Goal: Task Accomplishment & Management: Complete application form

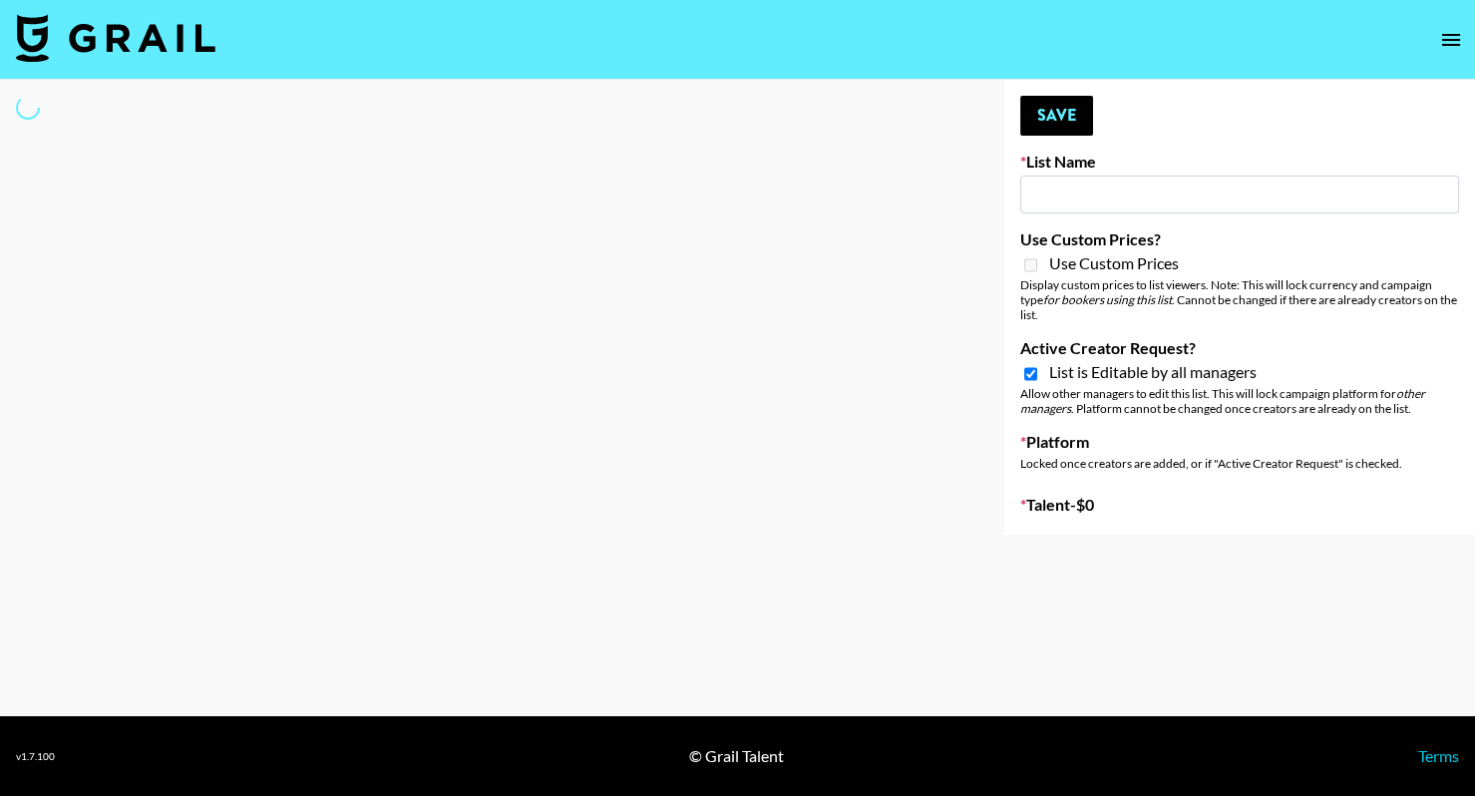
type input "Content Labs for Canva"
checkbox input "true"
select select "Brand"
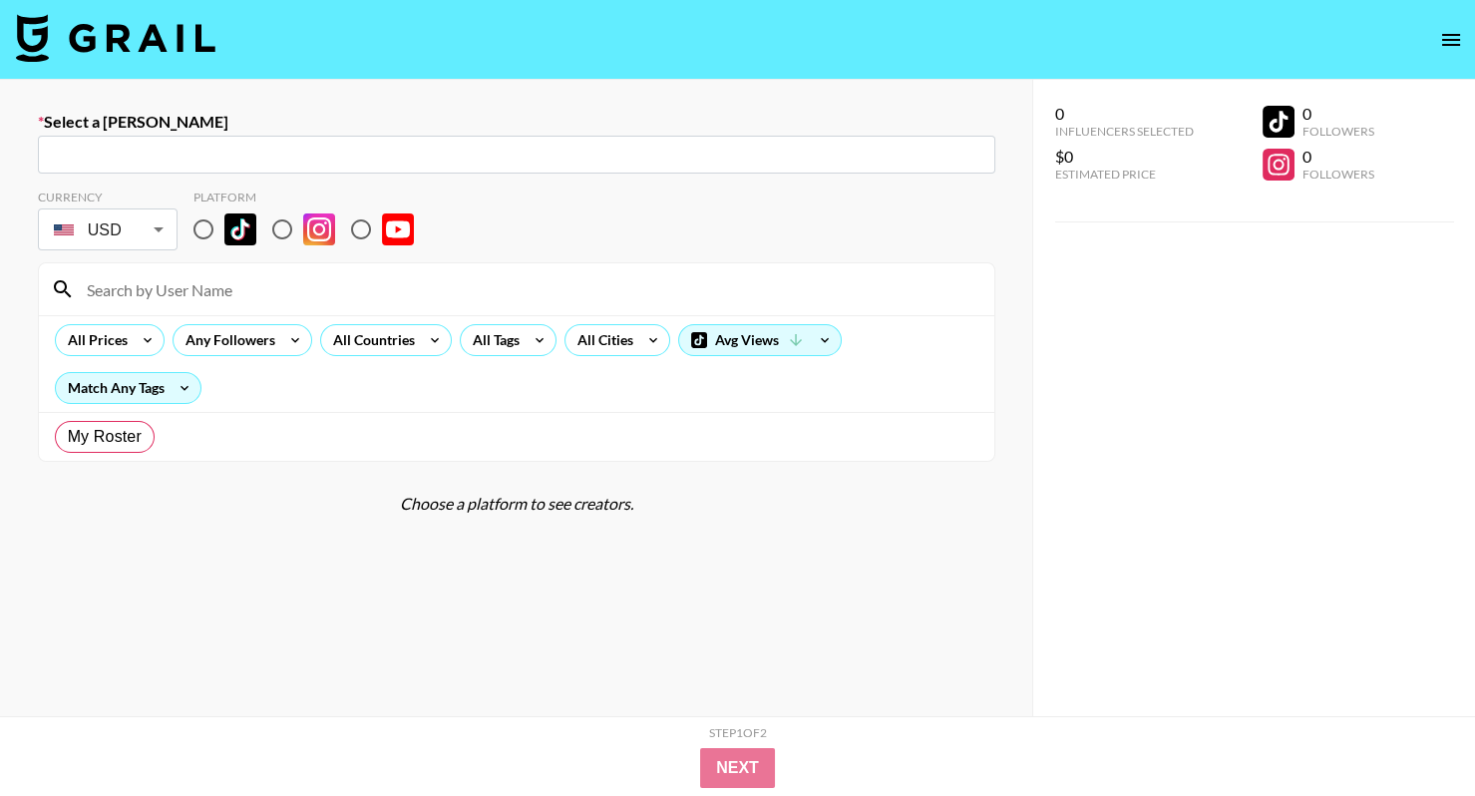
radio input "true"
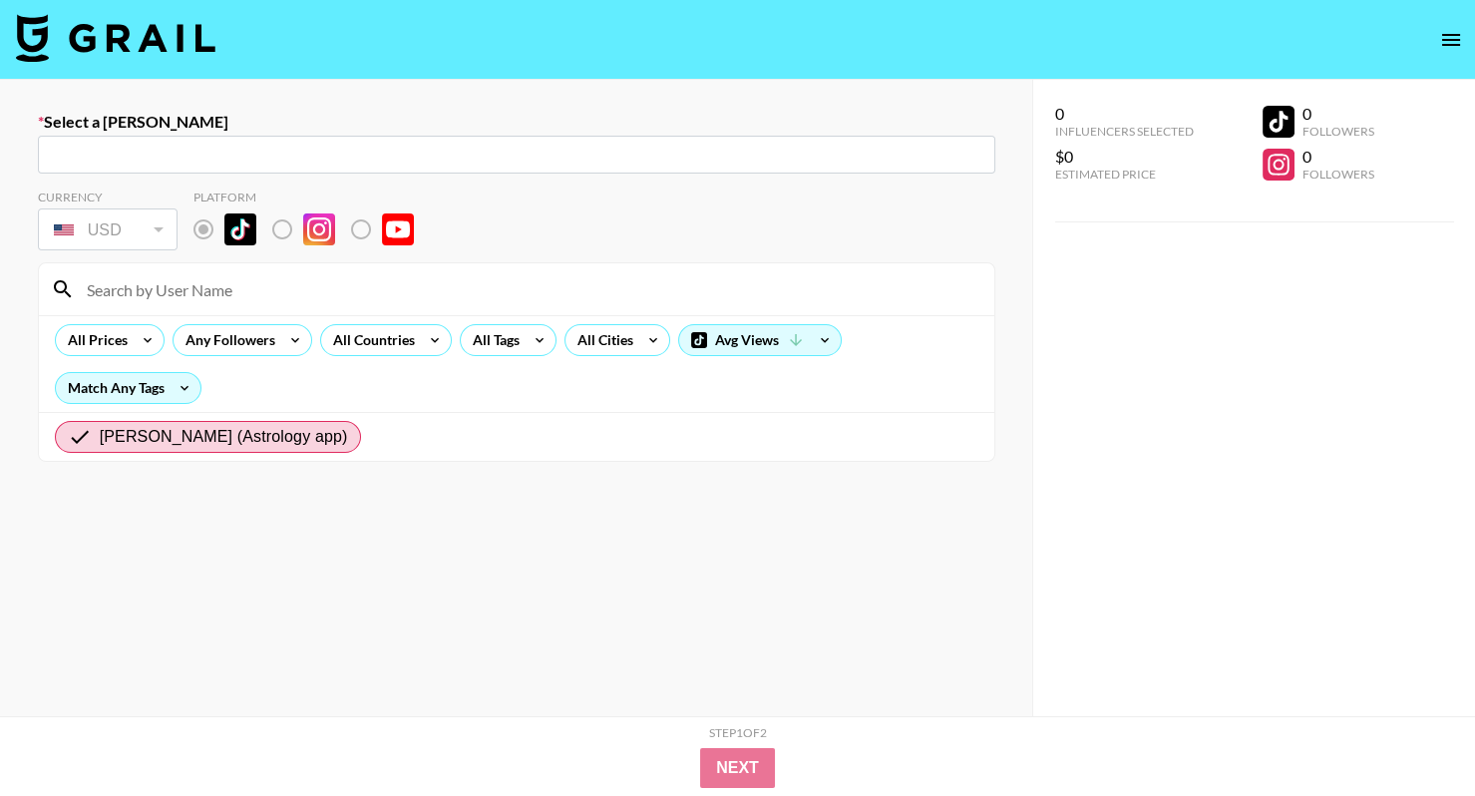
click at [380, 159] on input "text" at bounding box center [517, 155] width 934 height 23
type input "elskasa@yahoo.co.uk: Ella Kasakula -- Grail Talent -- jUw5uO0LgVYL1fKaneMaSC9ko…"
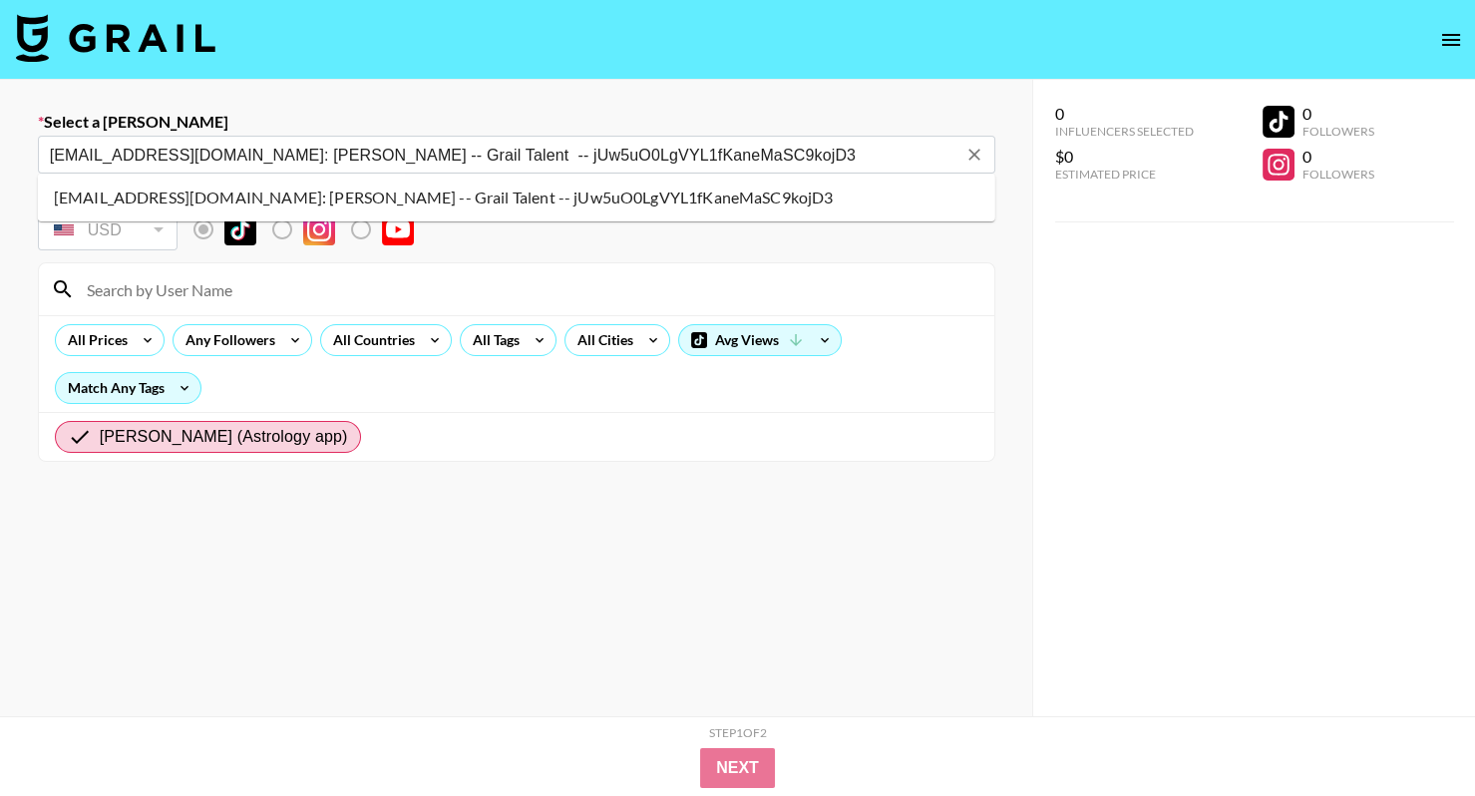
click at [585, 188] on li "elskasa@yahoo.co.uk: Ella Kasakula -- Grail Talent -- jUw5uO0LgVYL1fKaneMaSC9ko…" at bounding box center [517, 198] width 958 height 32
select select "Brand"
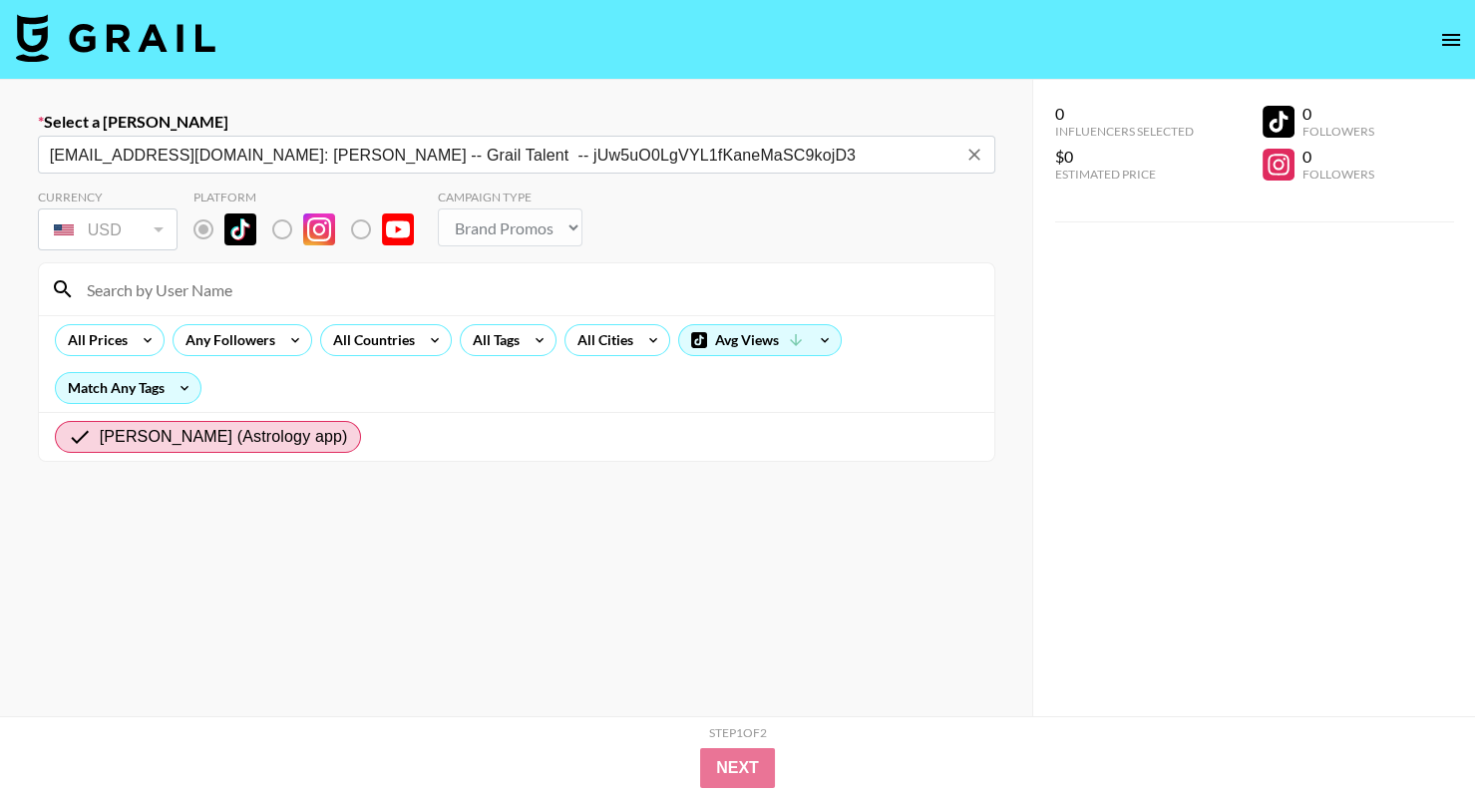
click at [641, 213] on div "Currency USD USD ​ Platform Campaign Type Choose Type... Song Promos Brand Prom…" at bounding box center [517, 222] width 958 height 65
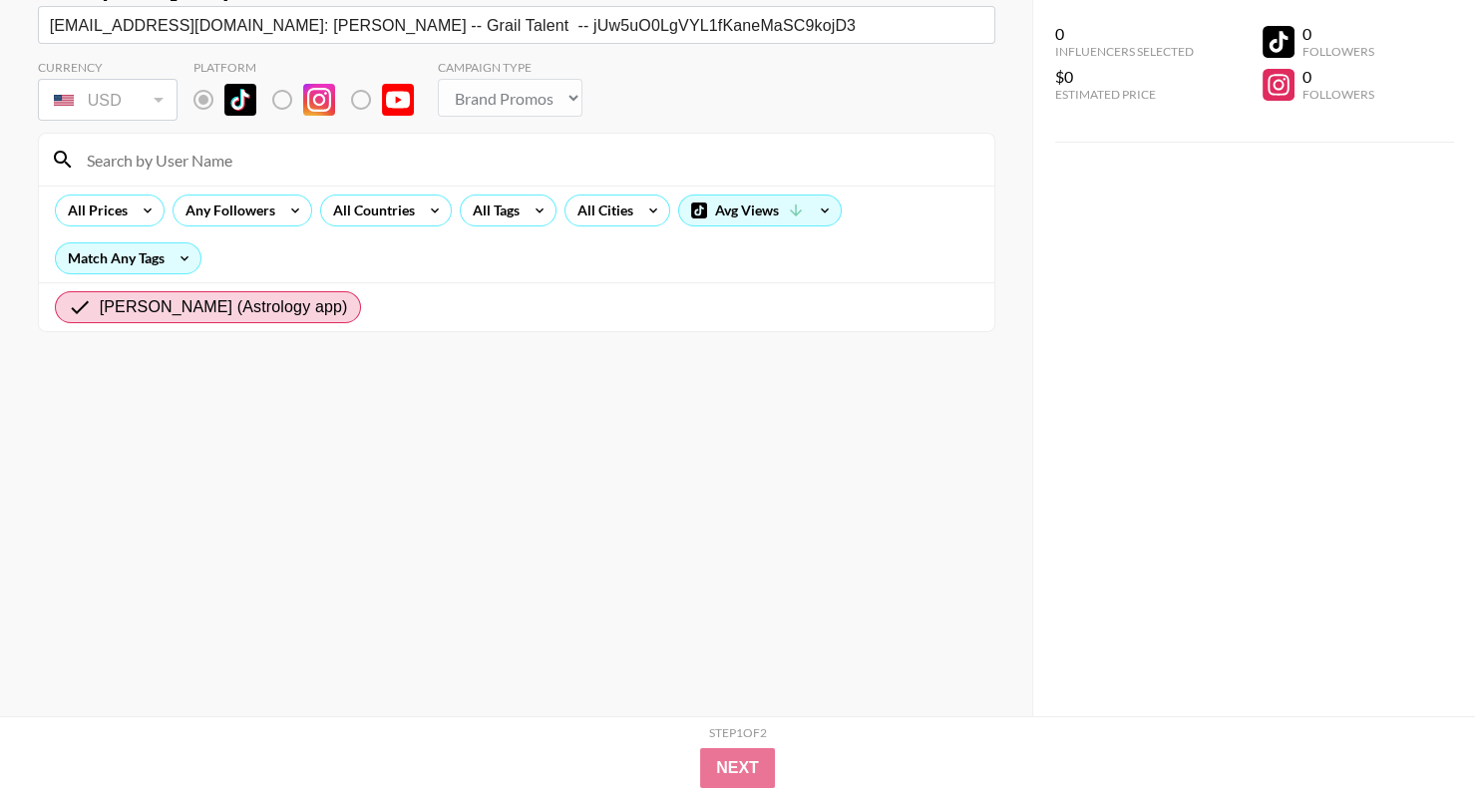
scroll to position [142, 0]
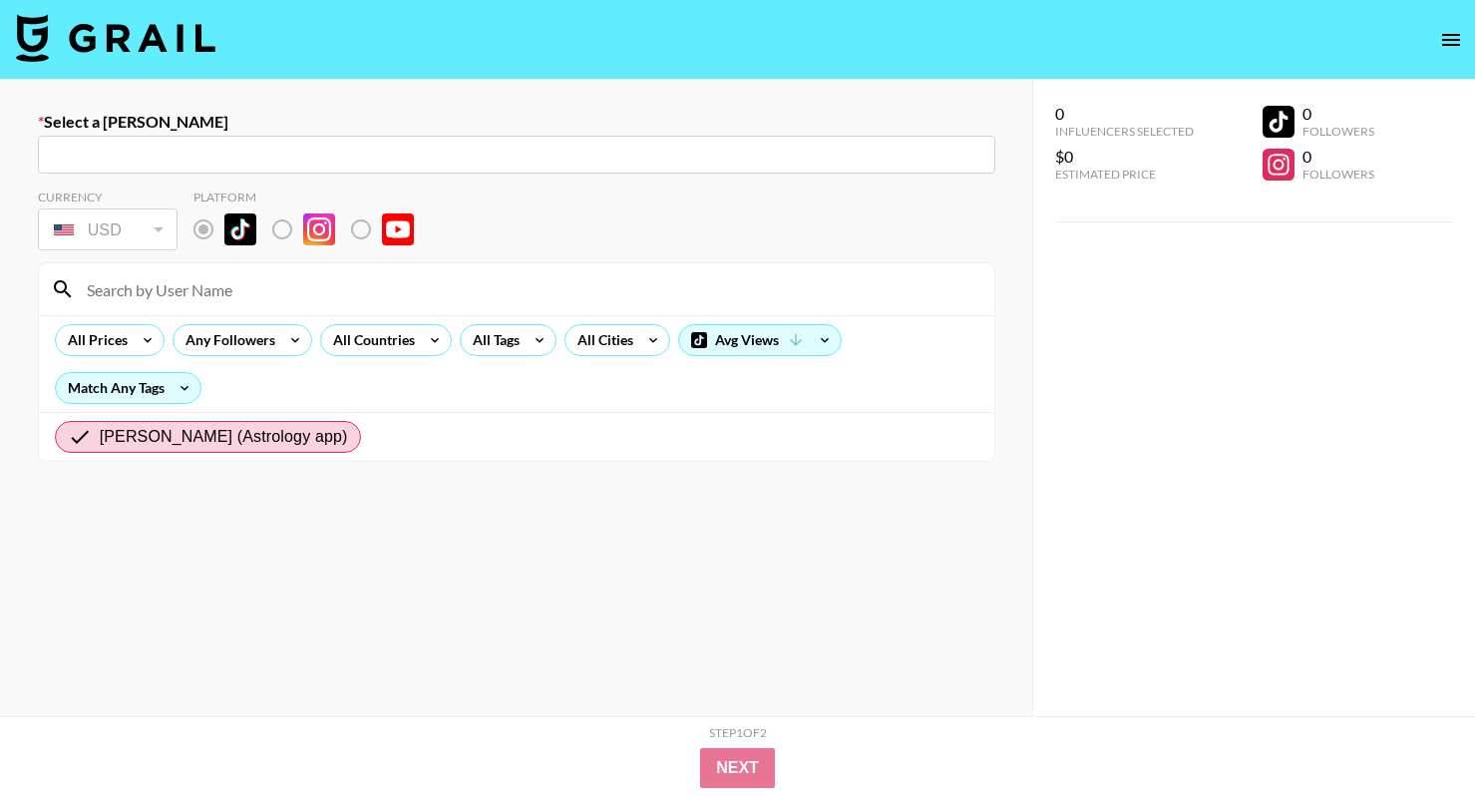
radio input "true"
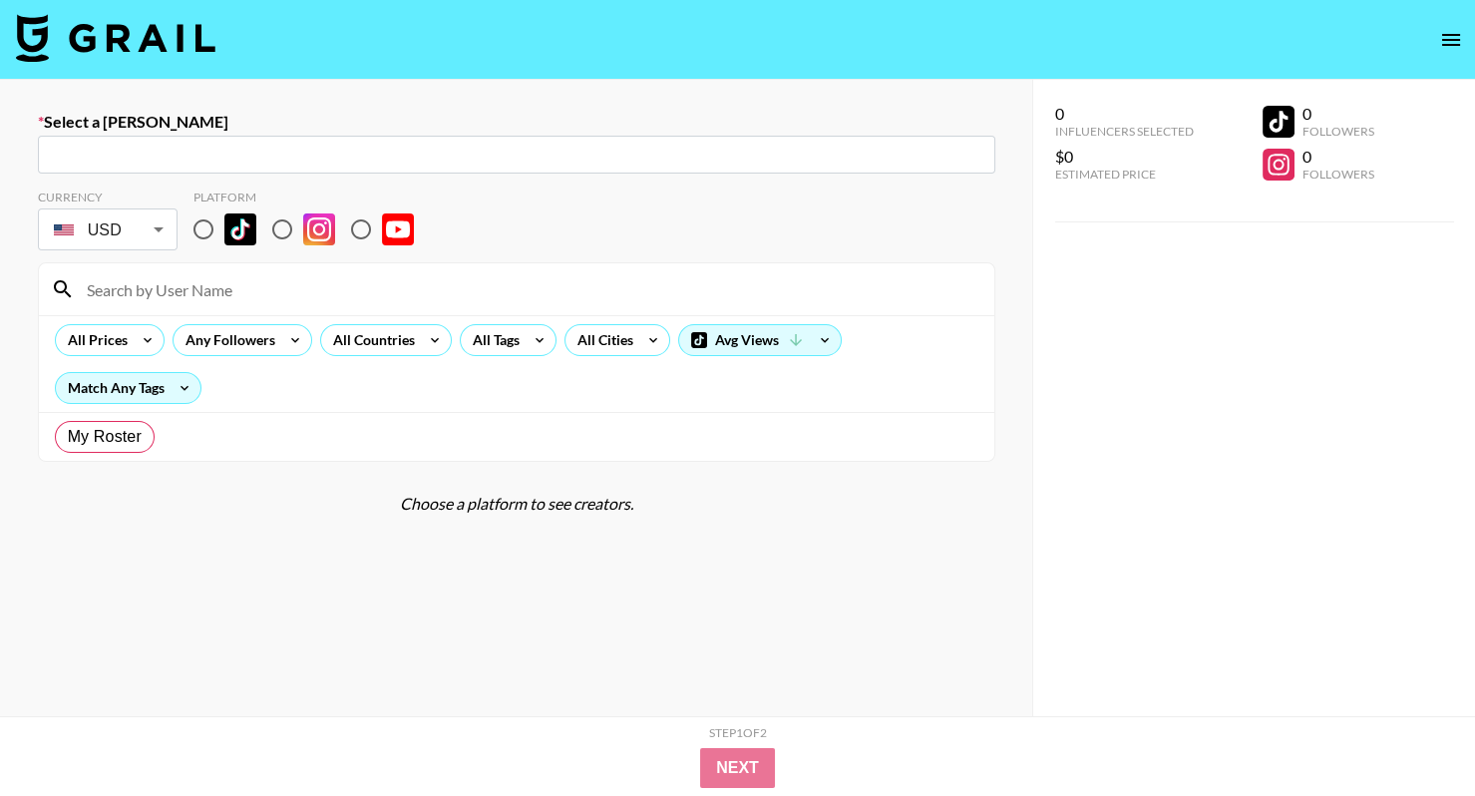
radio input "true"
